Goal: Transaction & Acquisition: Purchase product/service

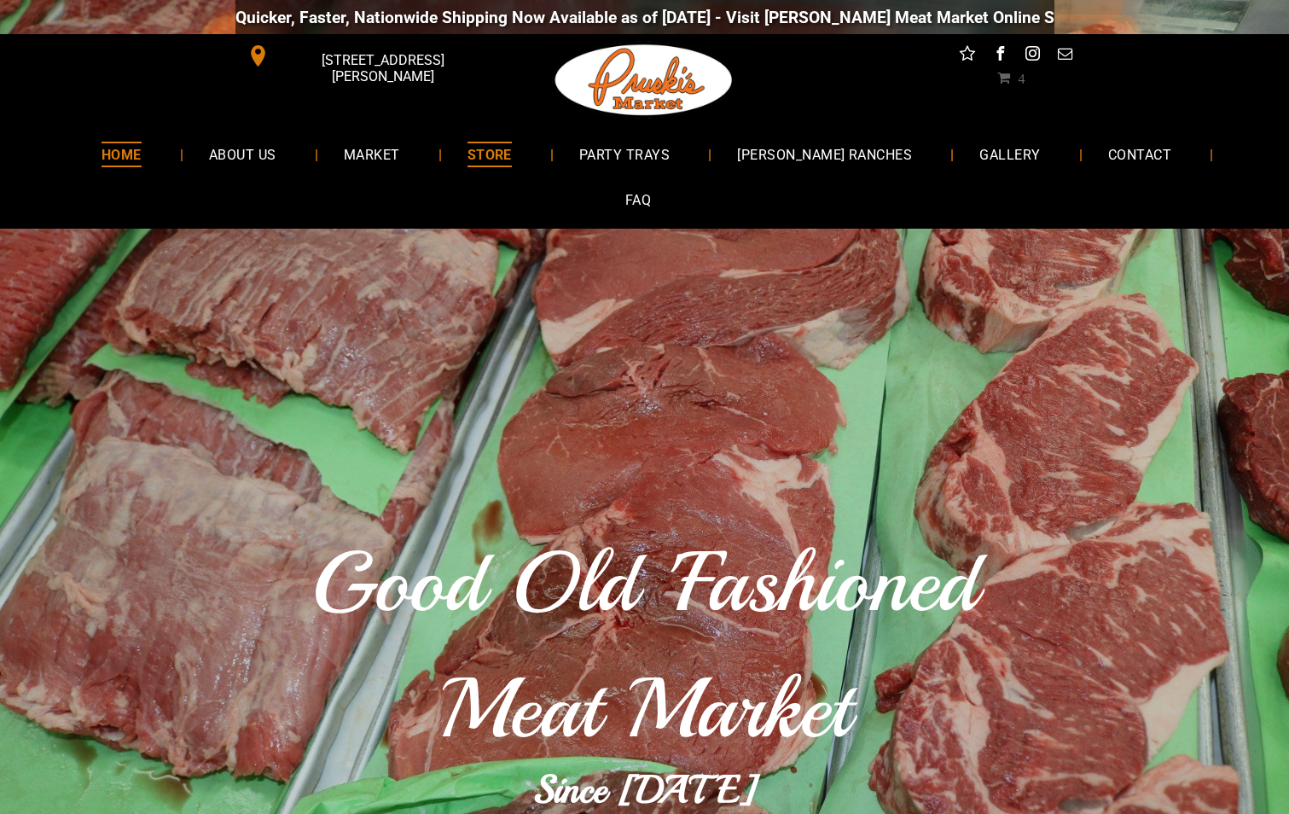
click at [471, 153] on span "STORE" at bounding box center [489, 154] width 44 height 25
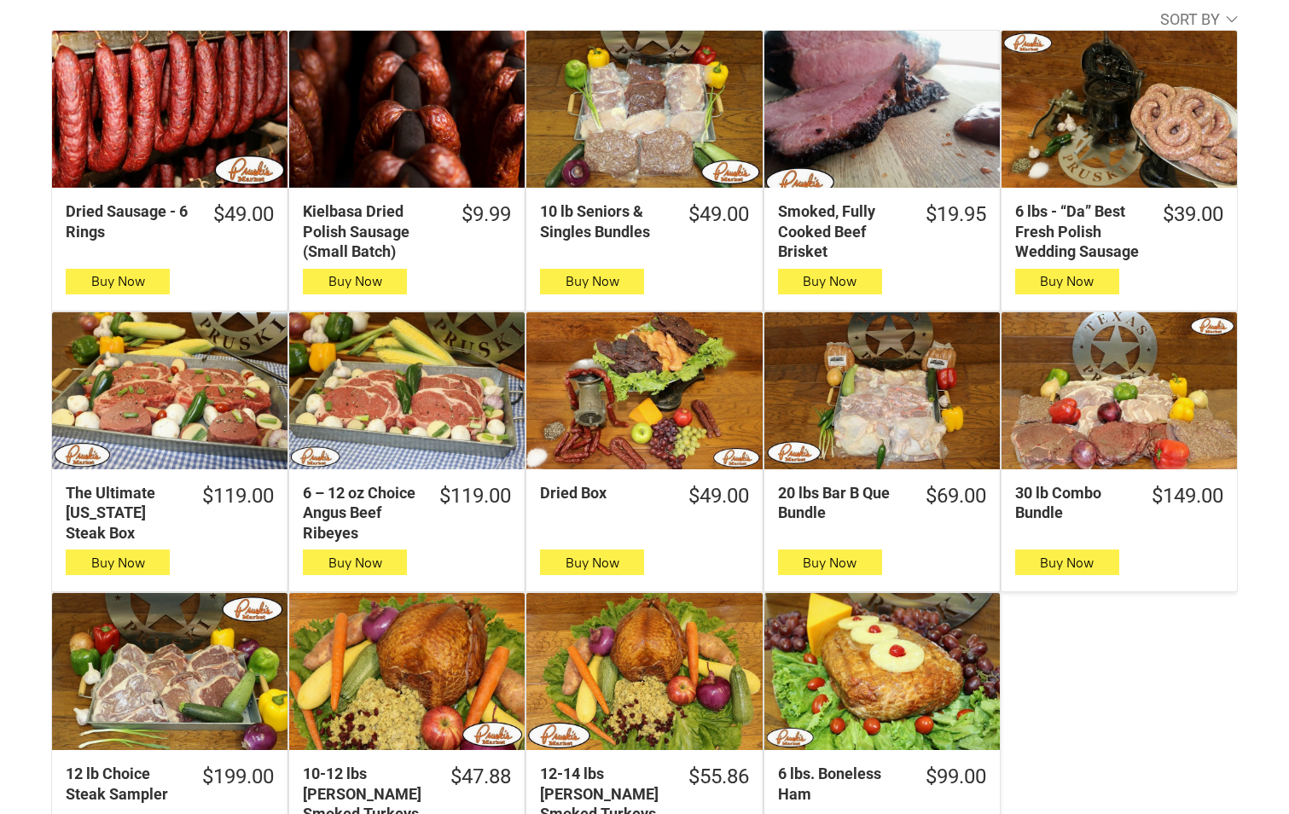
scroll to position [512, 0]
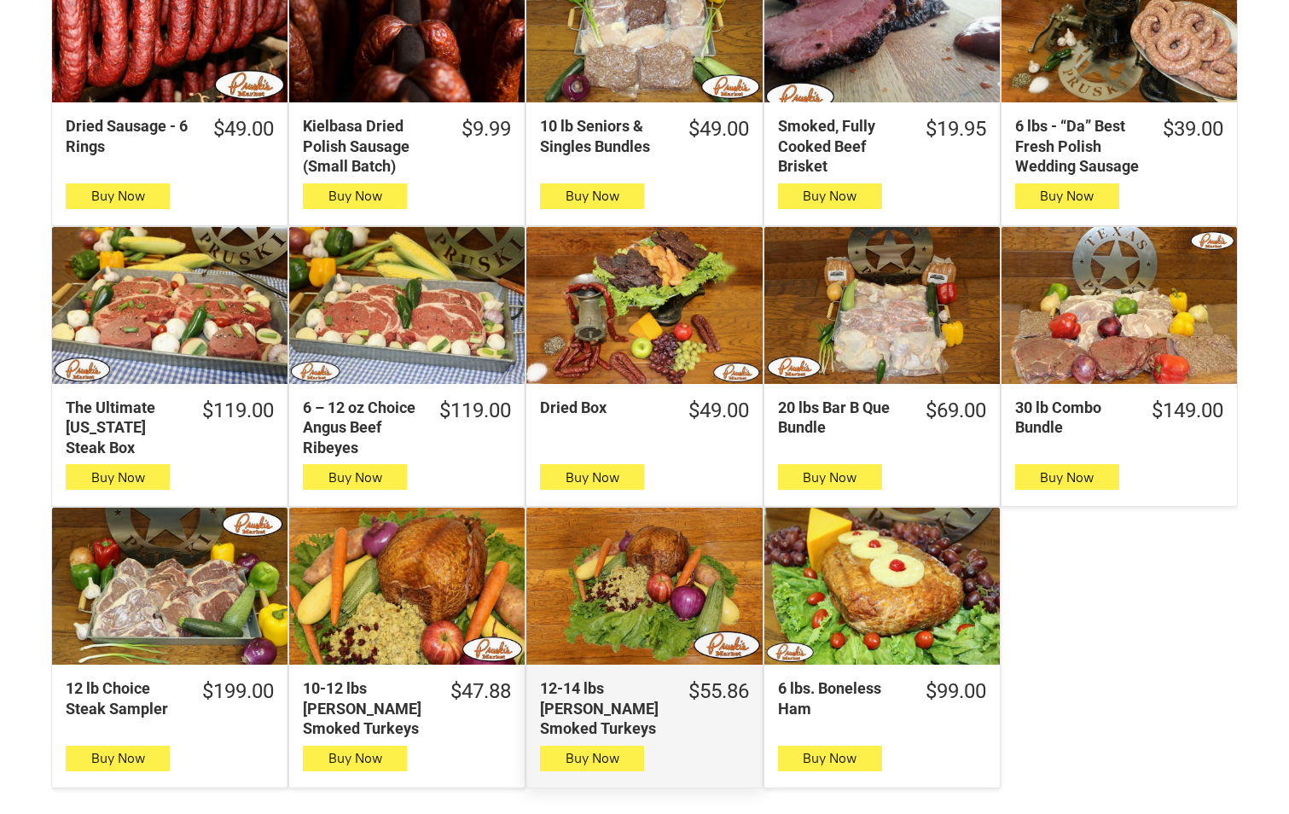
click at [663, 529] on div "12-14 lbs [PERSON_NAME] Smoked Turkeys" at bounding box center [643, 585] width 235 height 157
